Goal: Information Seeking & Learning: Learn about a topic

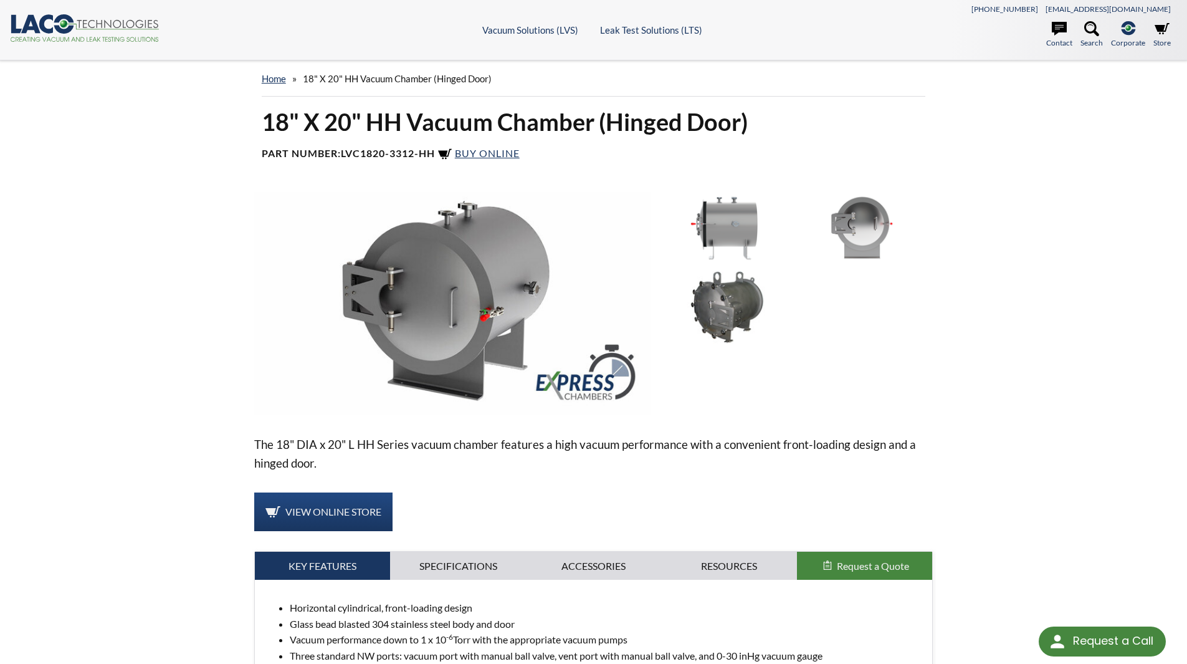
click at [201, 362] on div "18" X 20" HH Vacuum Chamber (Hinged Door) Part Number: LVC1820-3312-HH Buy Onli…" at bounding box center [594, 433] width 798 height 653
click at [282, 77] on link "home" at bounding box center [274, 78] width 24 height 11
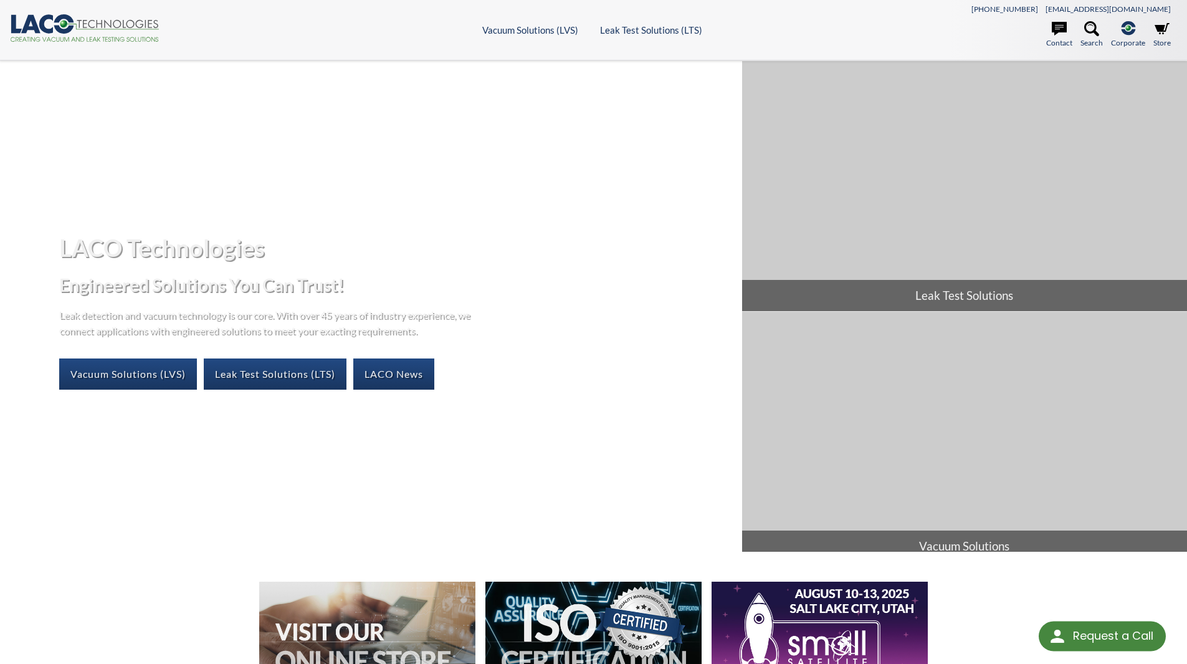
select select "Language Translate Widget"
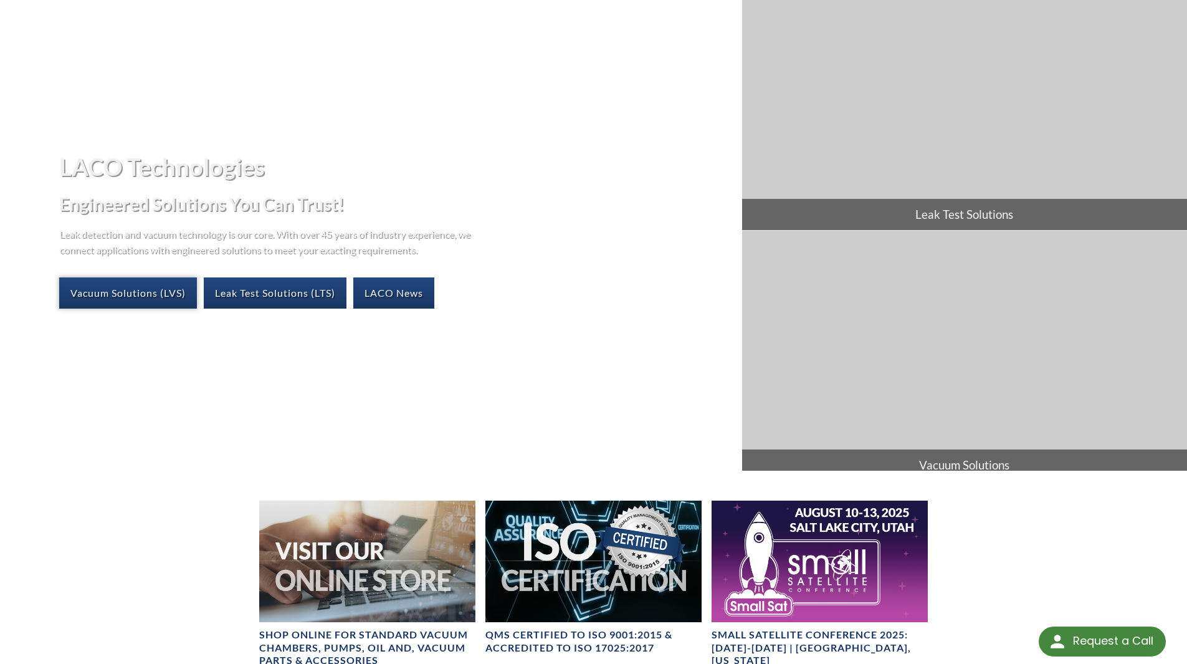
scroll to position [62, 0]
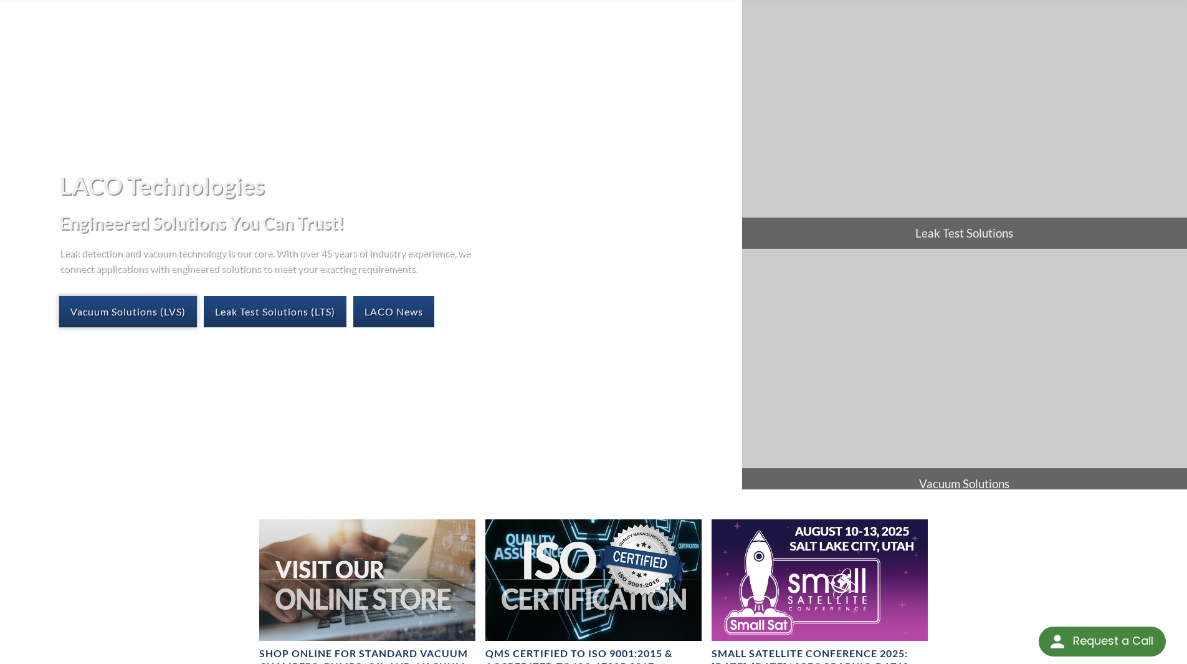
click at [152, 302] on link "Vacuum Solutions (LVS)" at bounding box center [128, 311] width 138 height 31
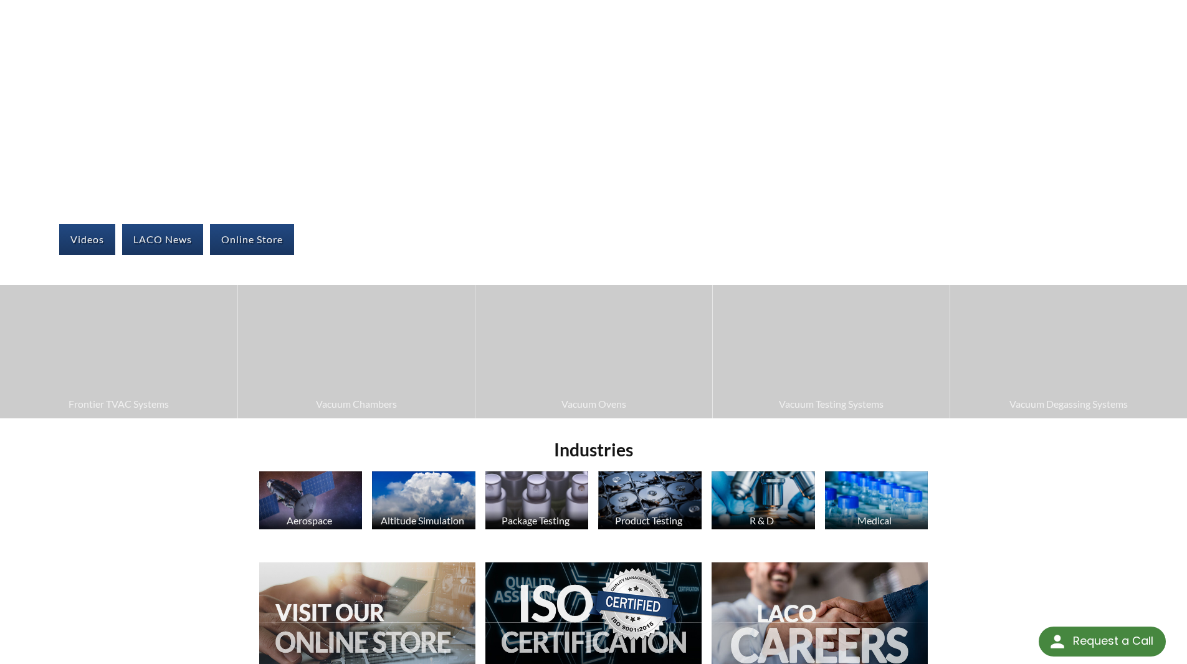
scroll to position [125, 0]
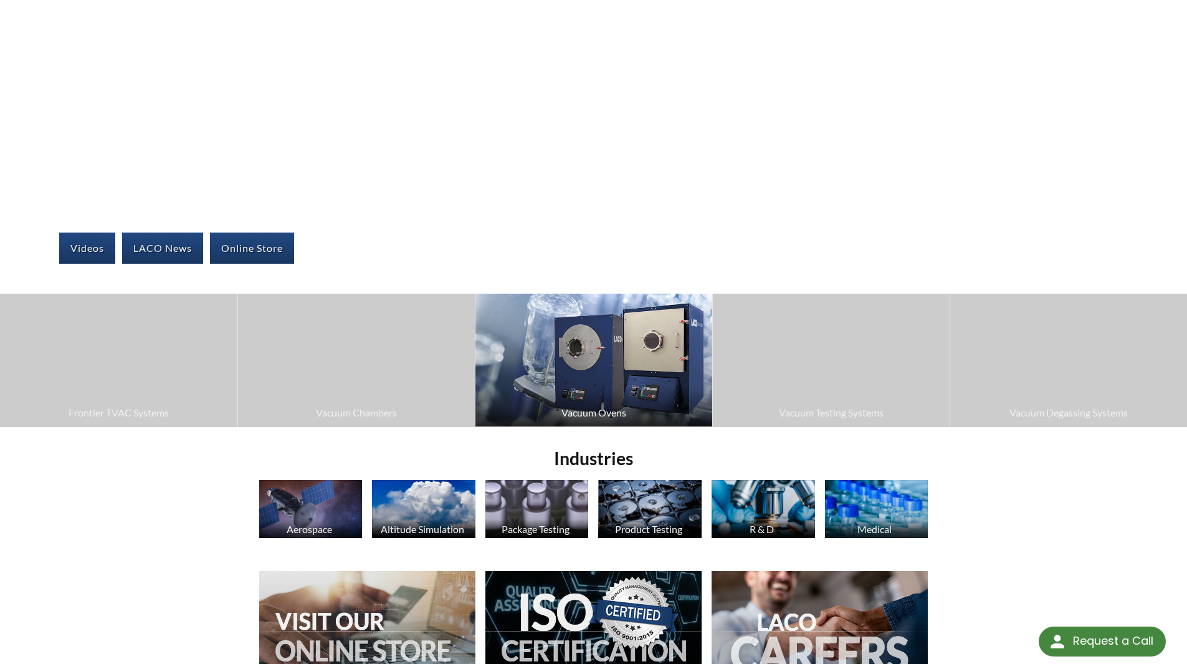
click at [600, 390] on img at bounding box center [594, 360] width 237 height 133
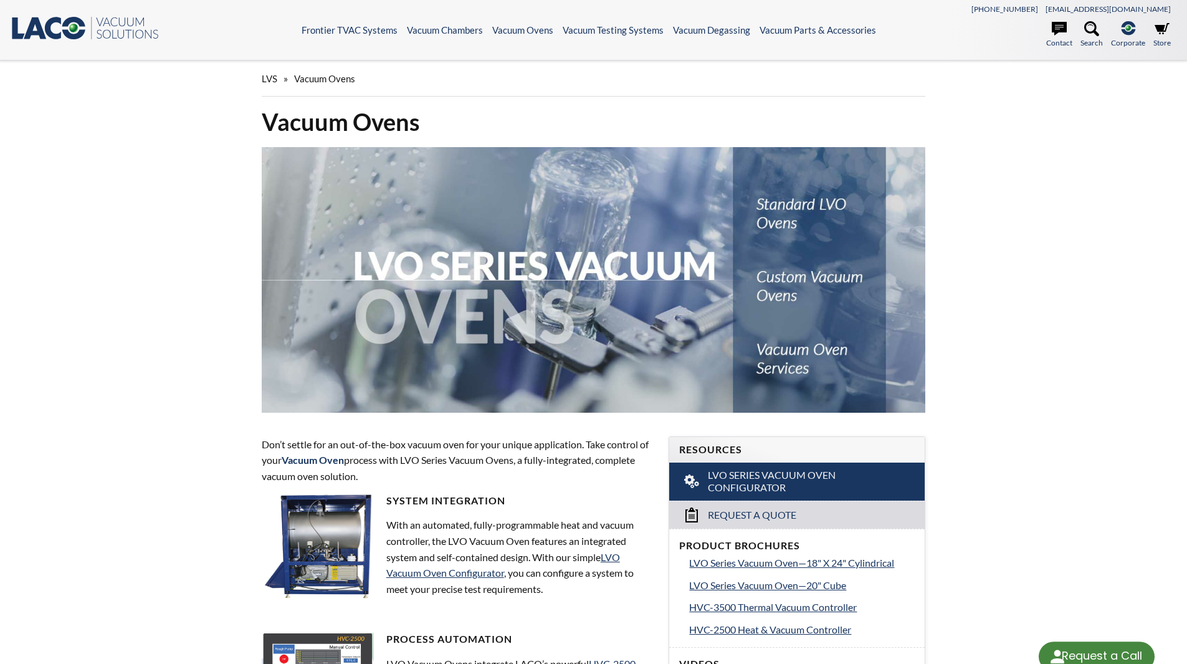
select select "Language Translate Widget"
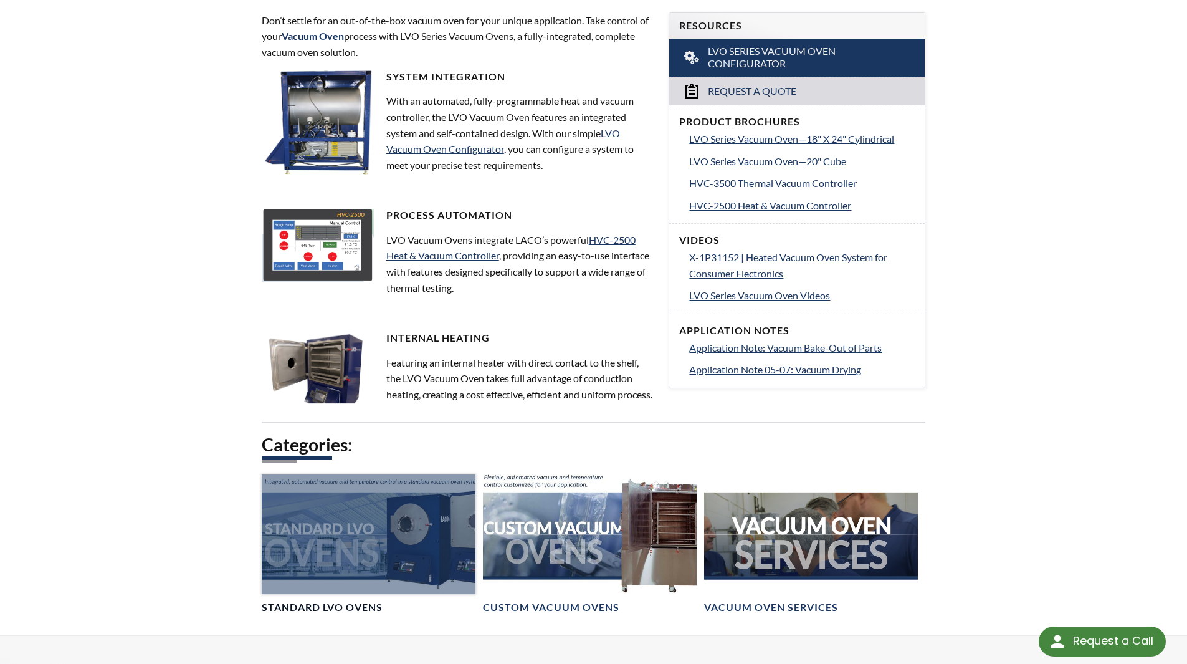
scroll to position [286, 0]
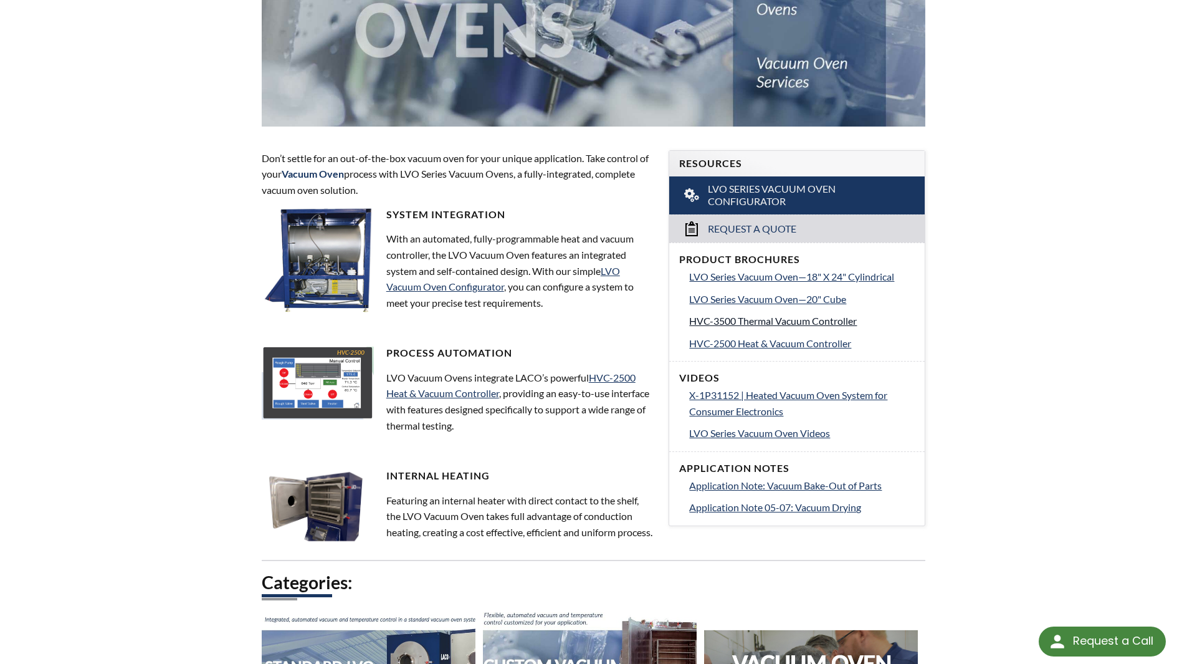
click at [777, 322] on span "HVC-3500 Thermal Vacuum Controller" at bounding box center [773, 321] width 168 height 12
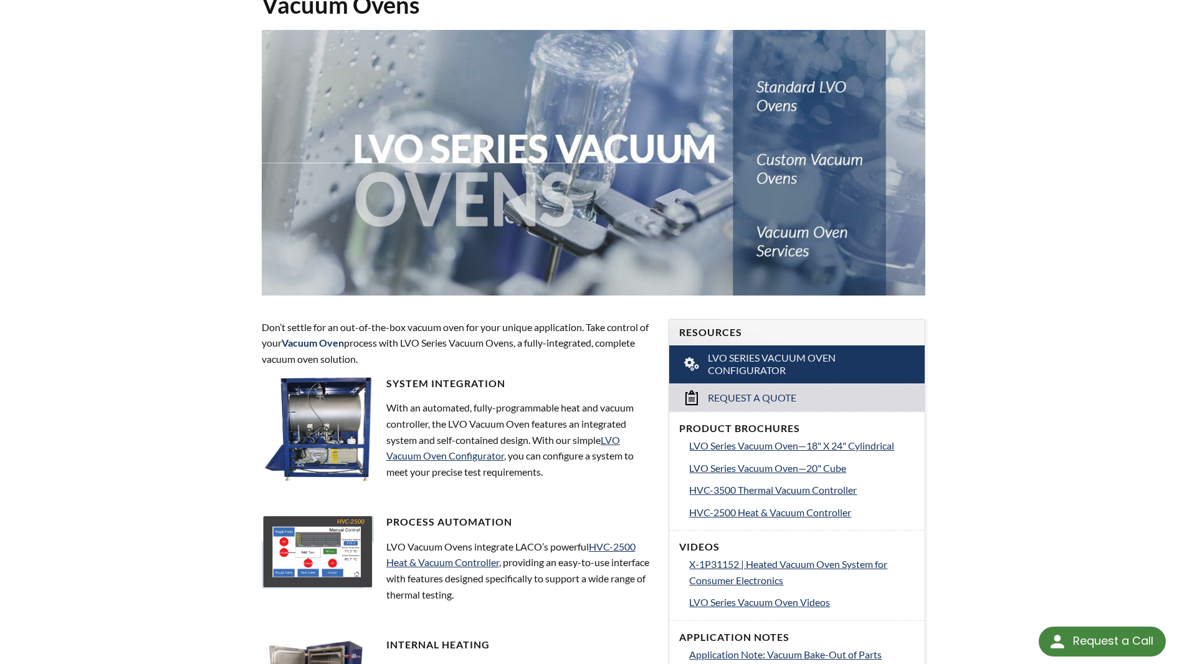
scroll to position [0, 0]
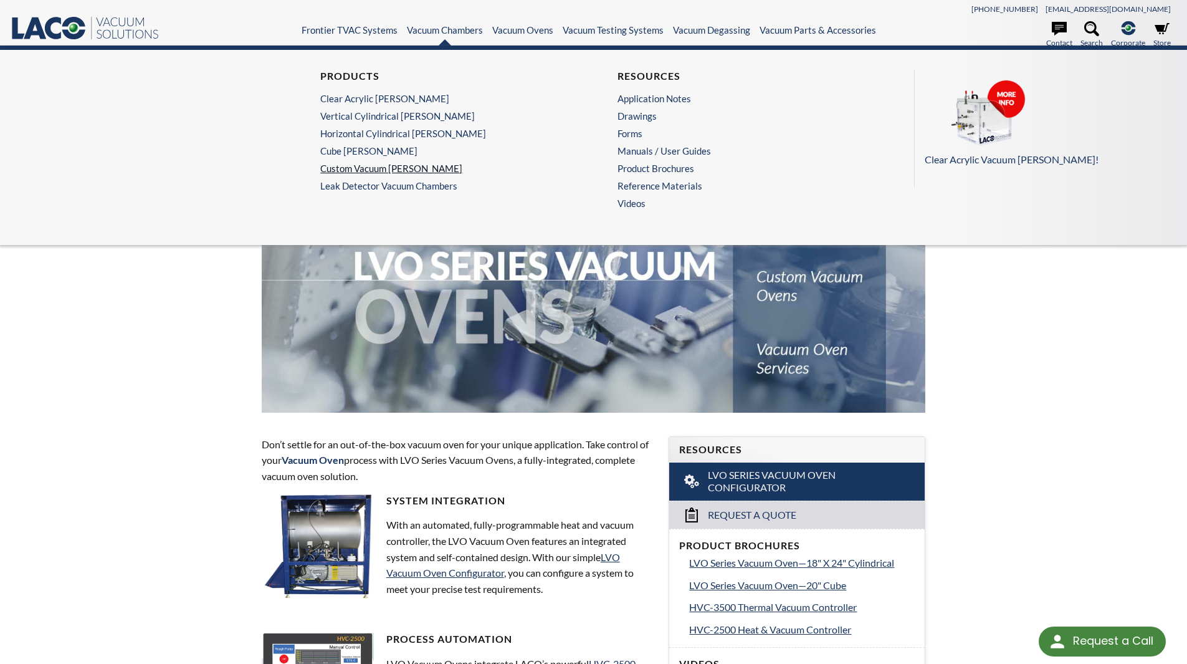
click at [377, 165] on link "Custom Vacuum [PERSON_NAME]" at bounding box center [441, 168] width 243 height 11
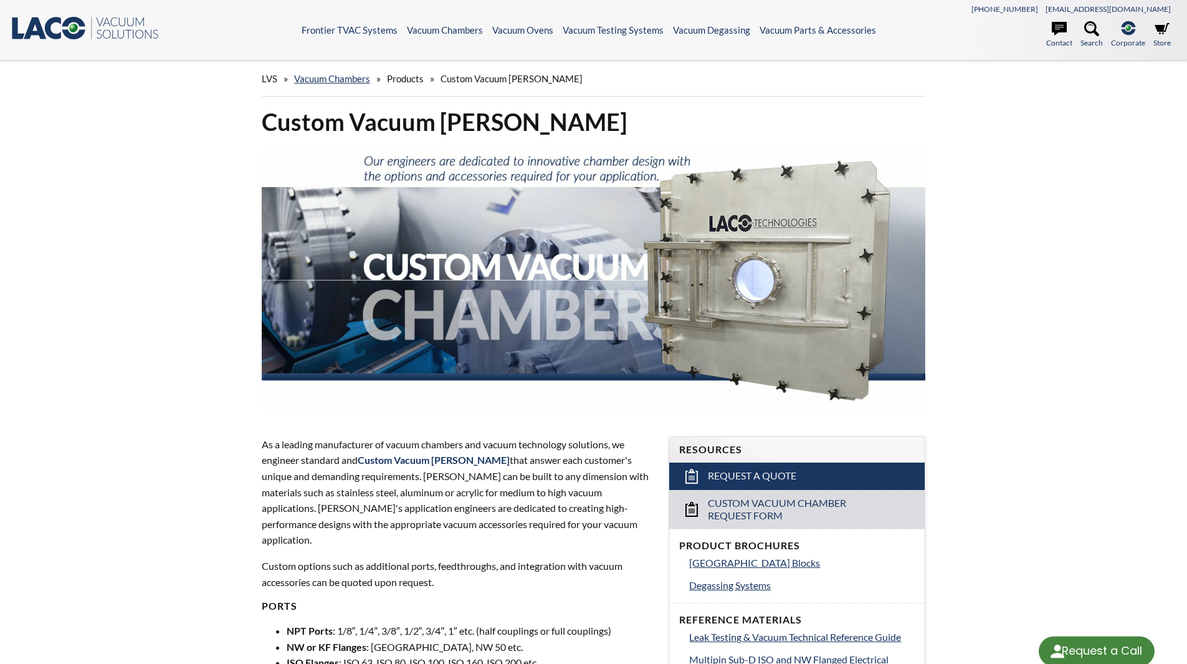
select select "Language Translate Widget"
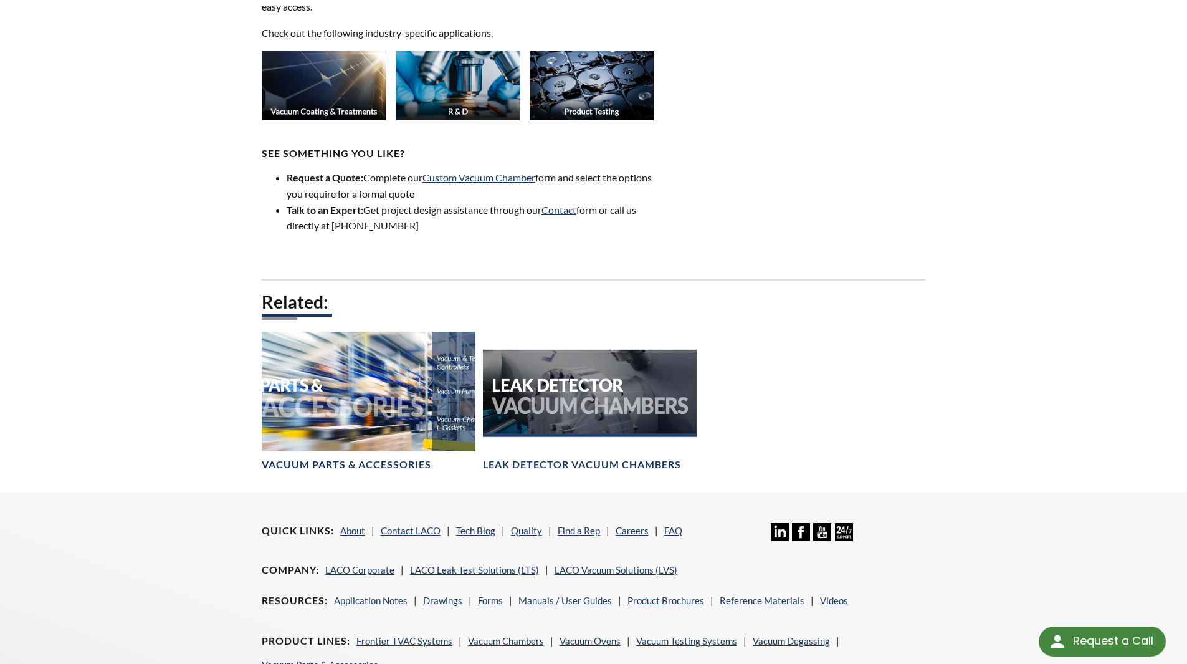
scroll to position [1309, 0]
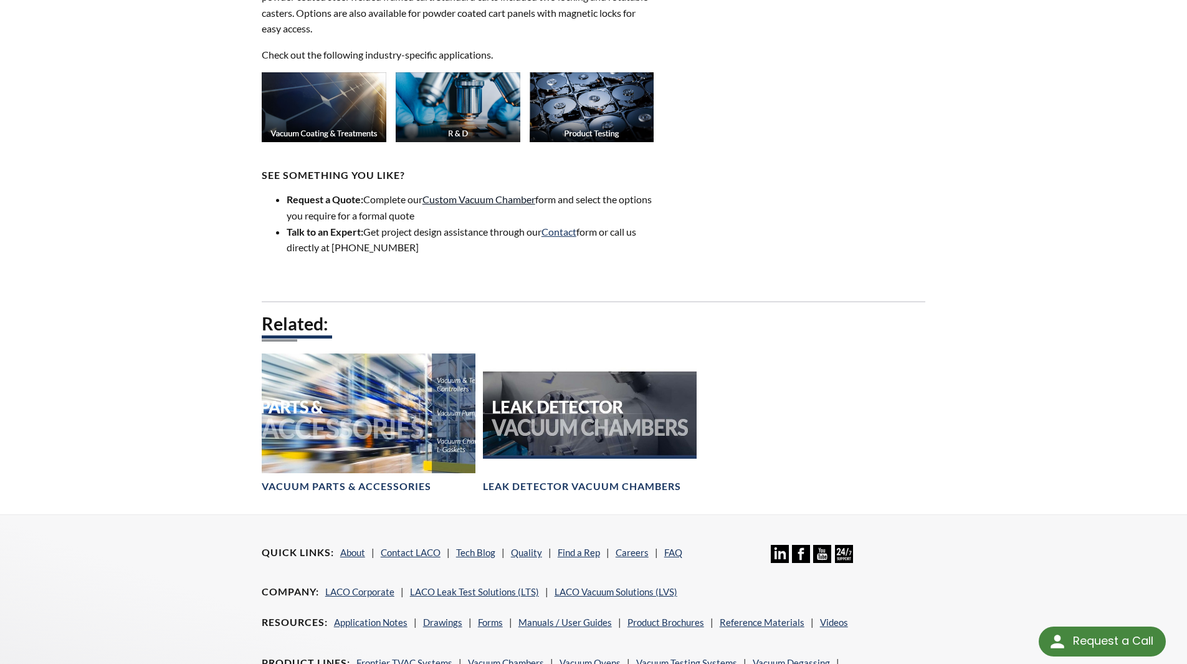
click at [524, 193] on link "Custom Vacuum Chamber" at bounding box center [479, 199] width 113 height 12
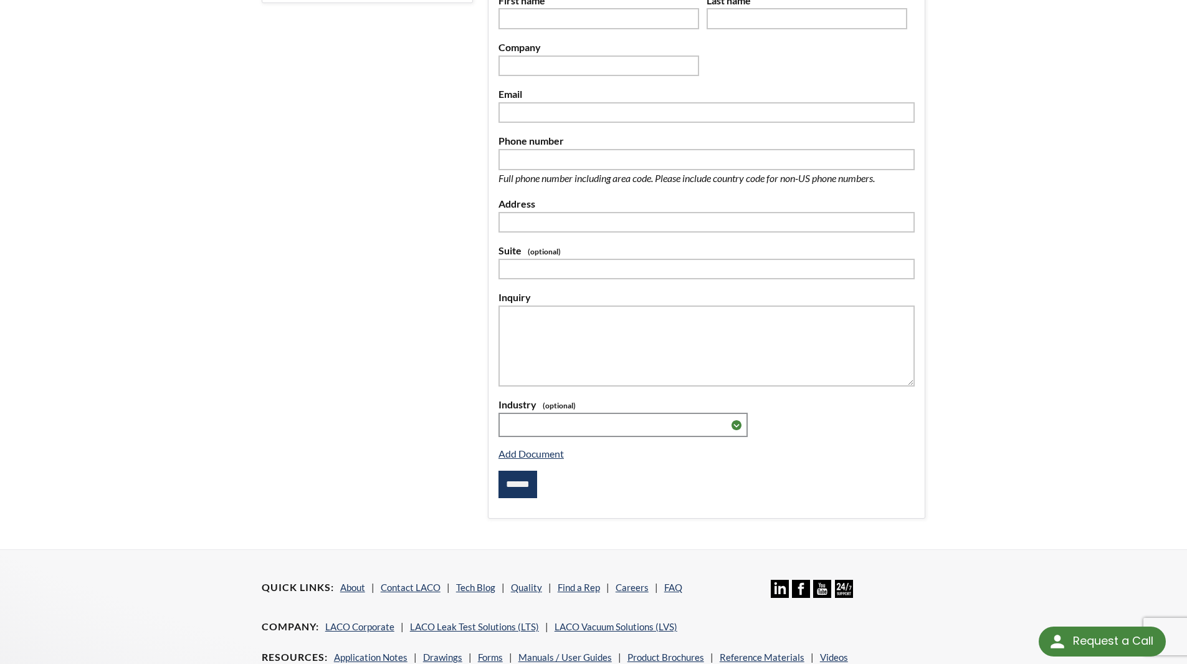
select select "Language Translate Widget"
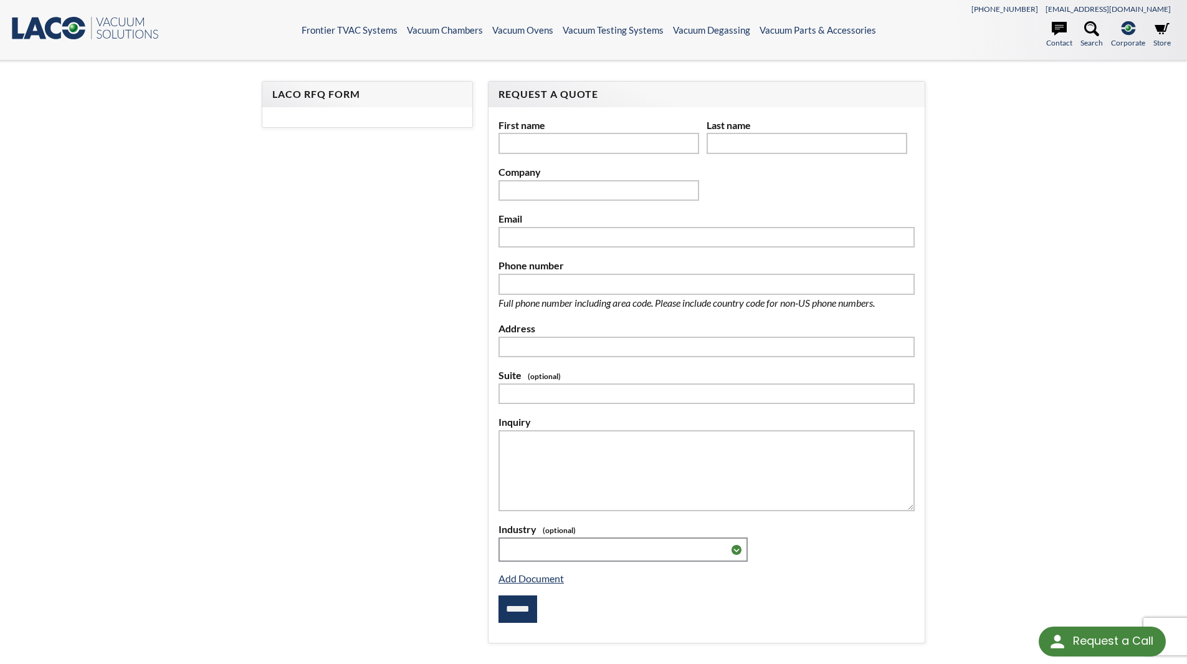
click at [826, 37] on header ".st0{fill:#193661;} .st1{fill:url(#SVGID_1_);} .st2{enable-background:new ;} .s…" at bounding box center [593, 30] width 1187 height 60
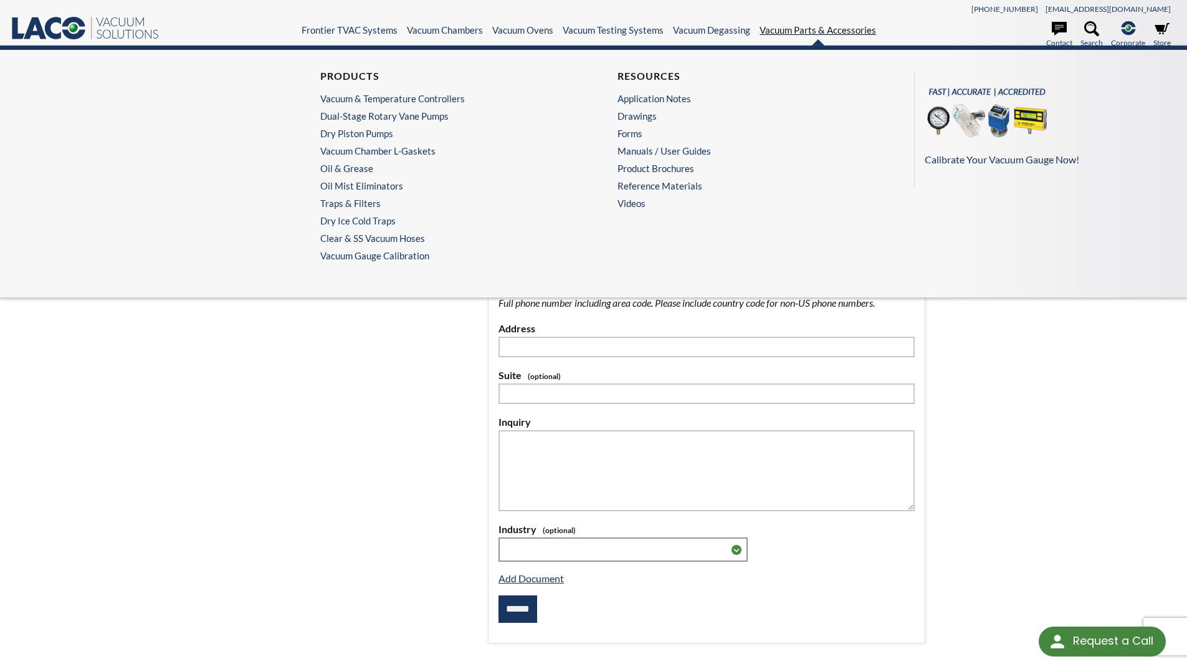
click at [826, 27] on link "Vacuum Parts & Accessories" at bounding box center [818, 29] width 117 height 11
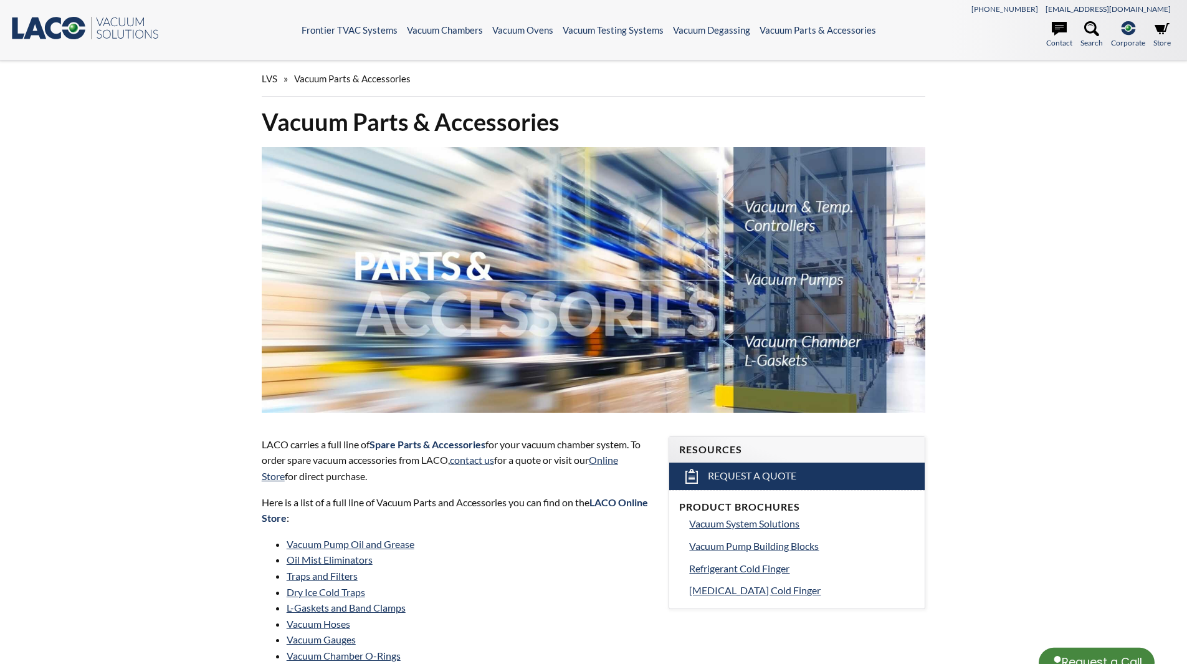
select select "Language Translate Widget"
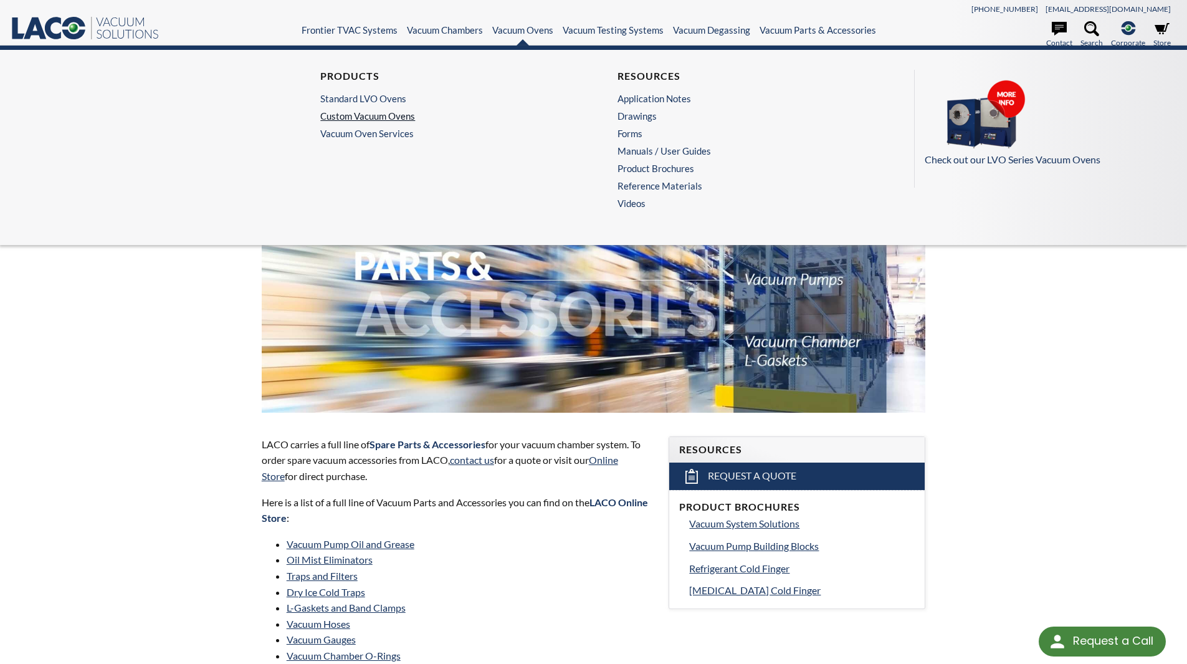
click at [388, 112] on link "Custom Vacuum Ovens" at bounding box center [441, 115] width 243 height 11
